Goal: Check status: Check status

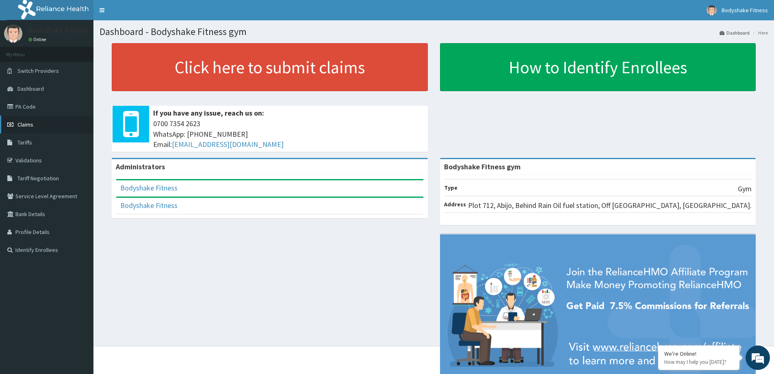
click at [43, 124] on link "Claims" at bounding box center [46, 124] width 93 height 18
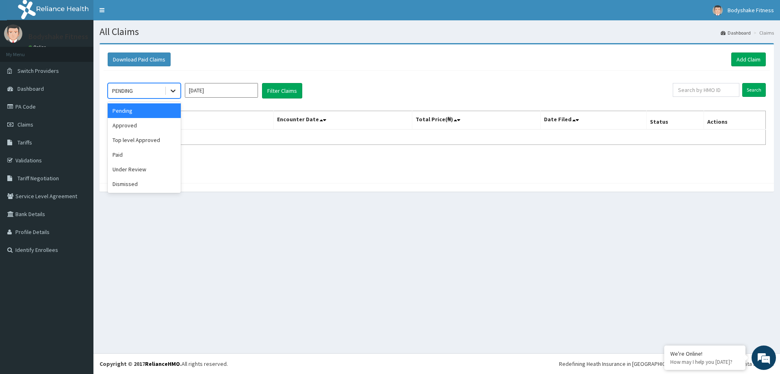
click at [172, 93] on icon at bounding box center [173, 91] width 8 height 8
click at [159, 127] on div "Approved" at bounding box center [144, 125] width 73 height 15
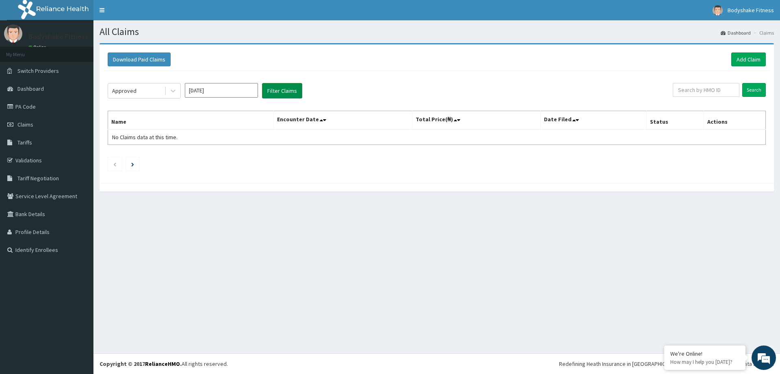
click at [287, 87] on button "Filter Claims" at bounding box center [282, 90] width 40 height 15
click at [172, 89] on icon at bounding box center [173, 91] width 8 height 8
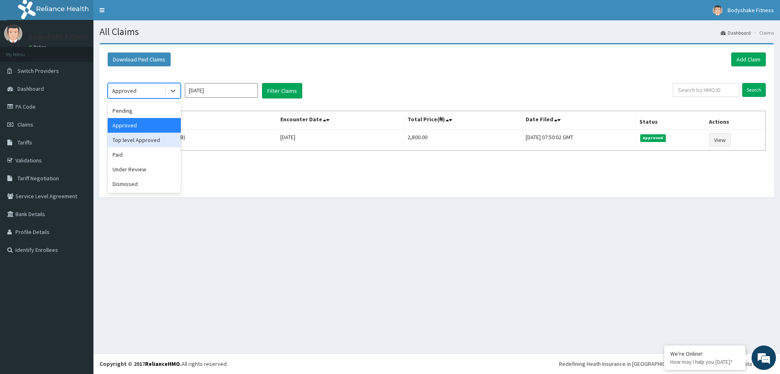
click at [145, 141] on div "Top level Approved" at bounding box center [144, 139] width 73 height 15
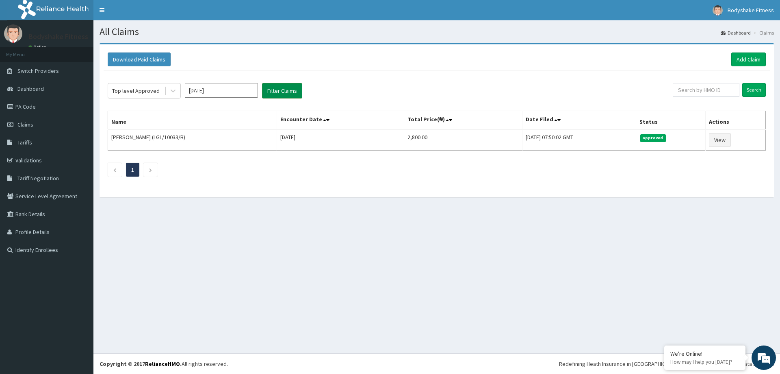
click at [286, 91] on button "Filter Claims" at bounding box center [282, 90] width 40 height 15
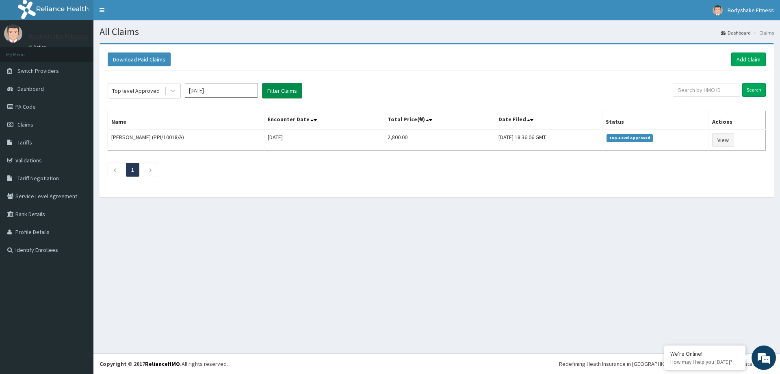
click at [285, 91] on button "Filter Claims" at bounding box center [282, 90] width 40 height 15
